Goal: Book appointment/travel/reservation

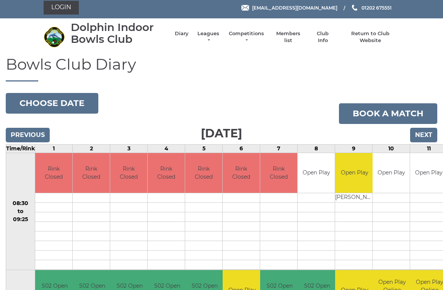
scroll to position [3, 0]
click at [215, 36] on link "Leagues" at bounding box center [208, 37] width 24 height 14
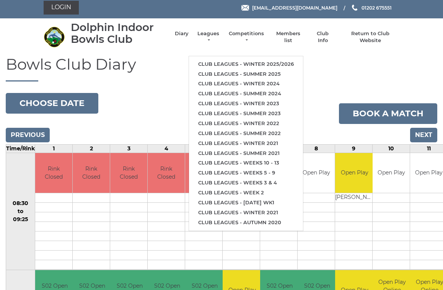
click at [272, 69] on link "Club leagues - Summer 2025" at bounding box center [246, 74] width 114 height 10
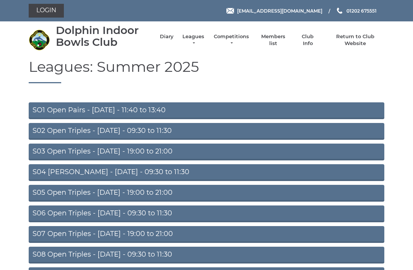
click at [158, 133] on link "S02 Open Triples - Tuesday - 09:30 to 11:30" at bounding box center [207, 131] width 356 height 17
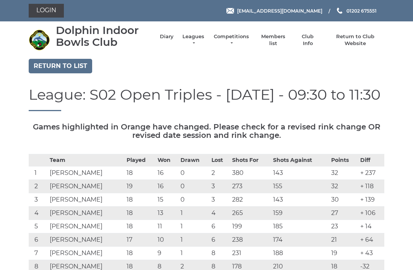
click at [174, 38] on link "Diary" at bounding box center [167, 36] width 14 height 7
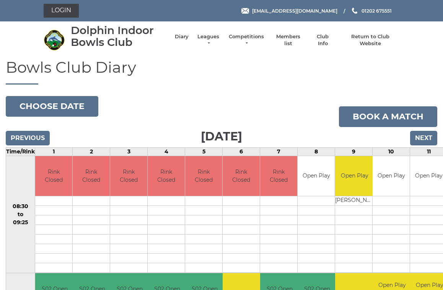
scroll to position [3, 0]
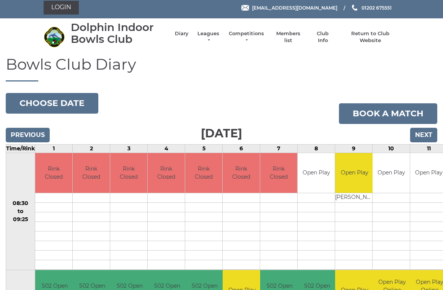
click at [62, 96] on button "Choose date" at bounding box center [52, 103] width 93 height 21
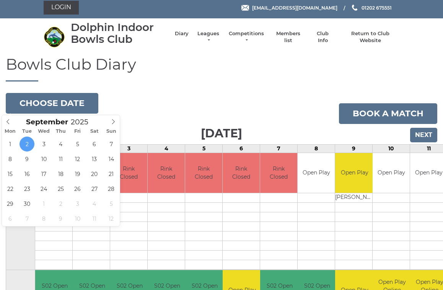
type input "2025-09-08"
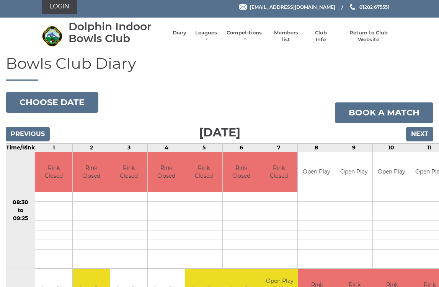
scroll to position [4, 0]
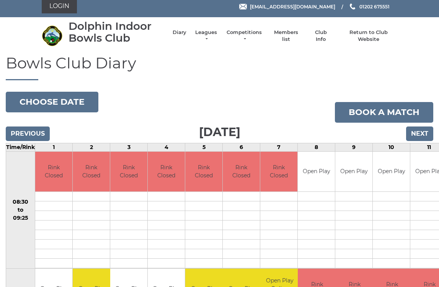
click at [422, 136] on input "Next" at bounding box center [419, 134] width 27 height 15
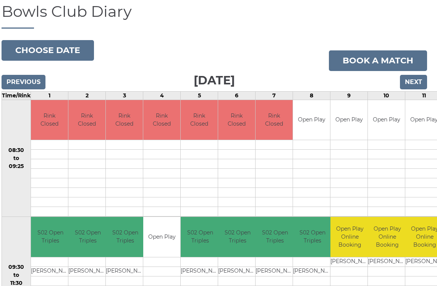
scroll to position [23, 6]
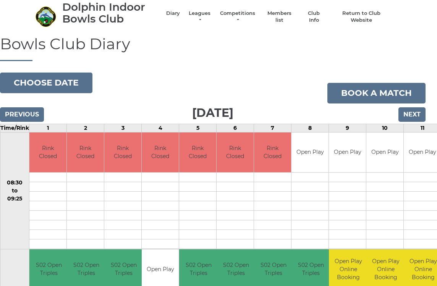
click at [45, 82] on button "Choose date" at bounding box center [46, 83] width 93 height 21
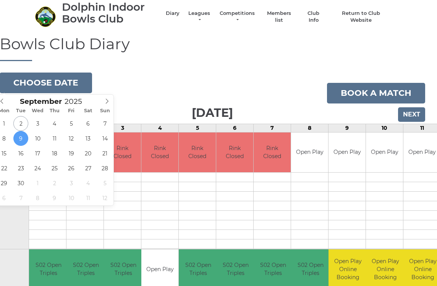
type input "[DATE]"
